Goal: Transaction & Acquisition: Purchase product/service

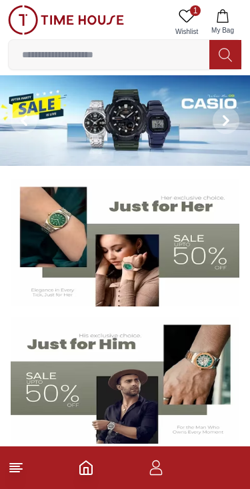
click at [228, 50] on icon at bounding box center [225, 54] width 13 height 13
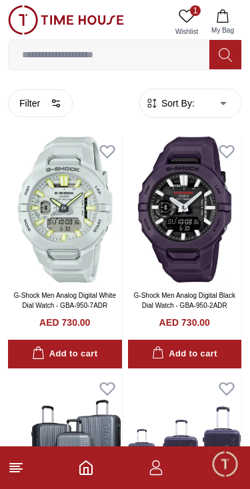
click at [143, 50] on input at bounding box center [109, 54] width 201 height 27
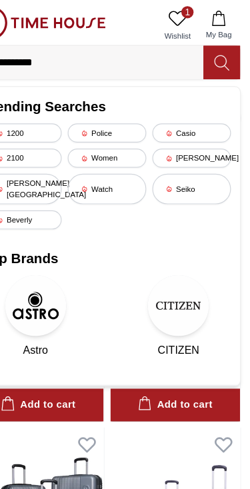
type input "**********"
click at [219, 60] on icon at bounding box center [225, 54] width 13 height 15
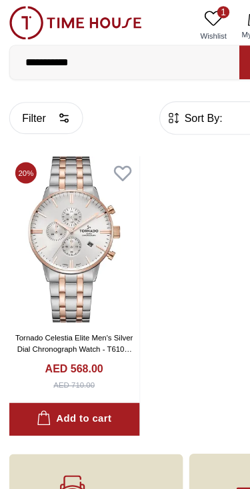
click at [189, 10] on icon at bounding box center [186, 15] width 15 height 13
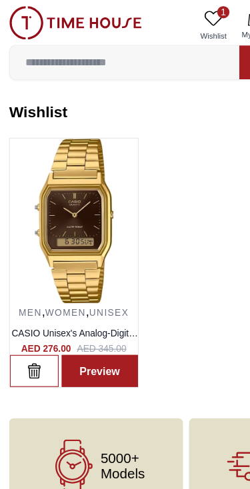
click at [47, 229] on img at bounding box center [65, 193] width 112 height 144
